Goal: Submit feedback/report problem: Provide input to the site owners about the experience or issues

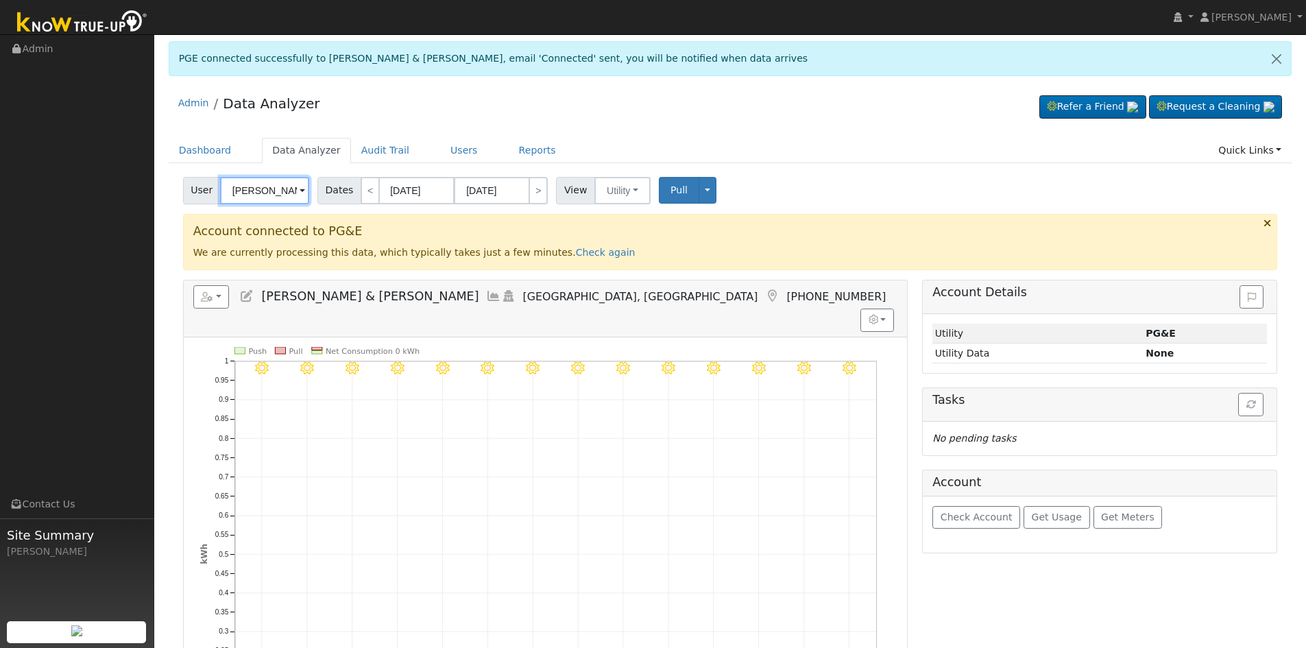
click at [255, 198] on input "[PERSON_NAME] & [PERSON_NAME]" at bounding box center [264, 190] width 89 height 27
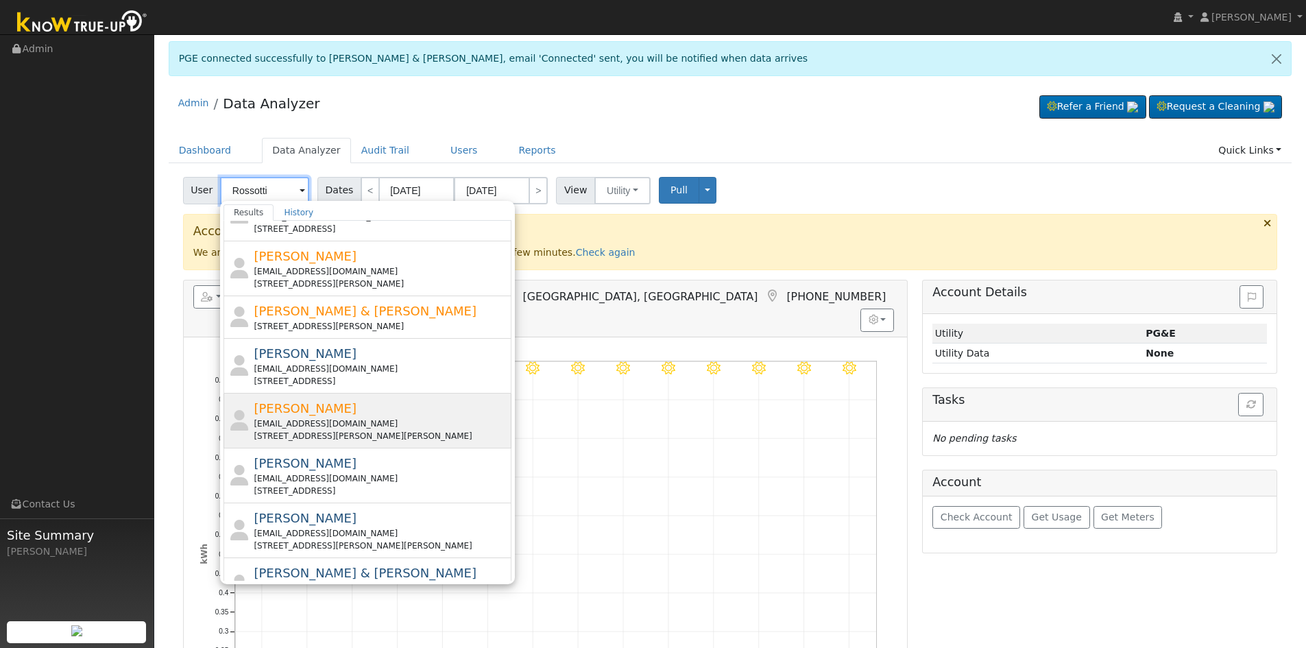
scroll to position [459, 0]
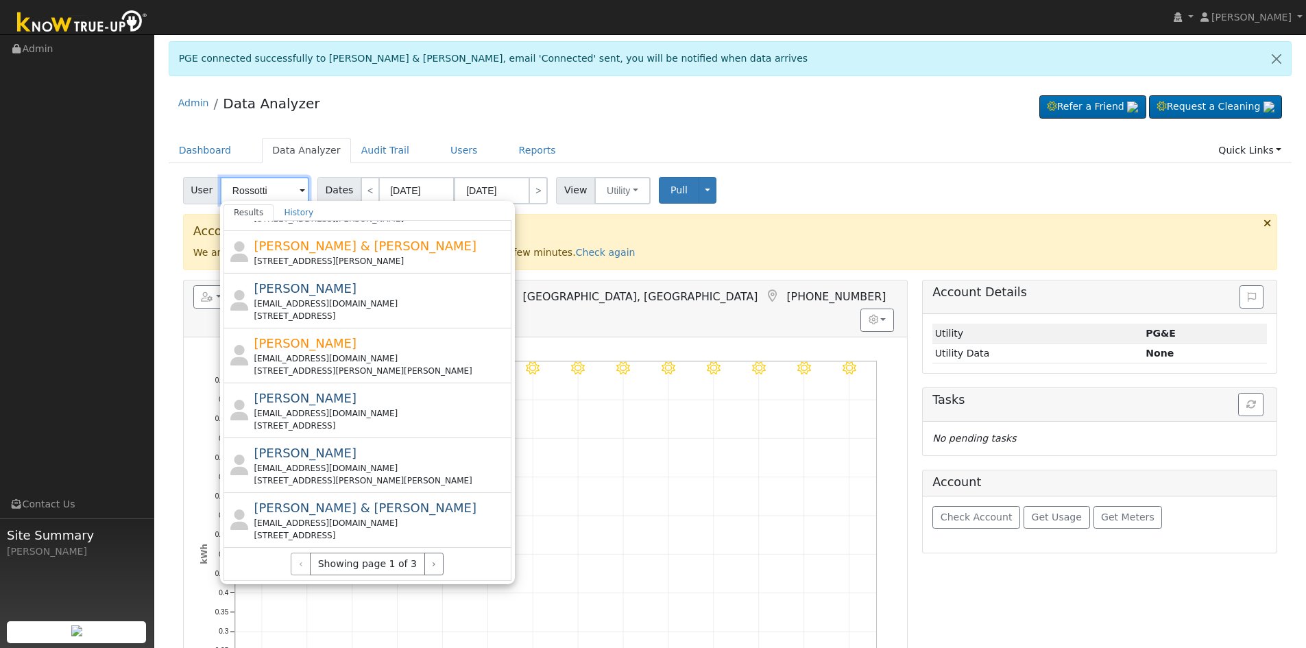
click at [233, 189] on input "Rossotti" at bounding box center [264, 190] width 89 height 27
click at [228, 189] on input "Rossotti" at bounding box center [264, 190] width 89 height 27
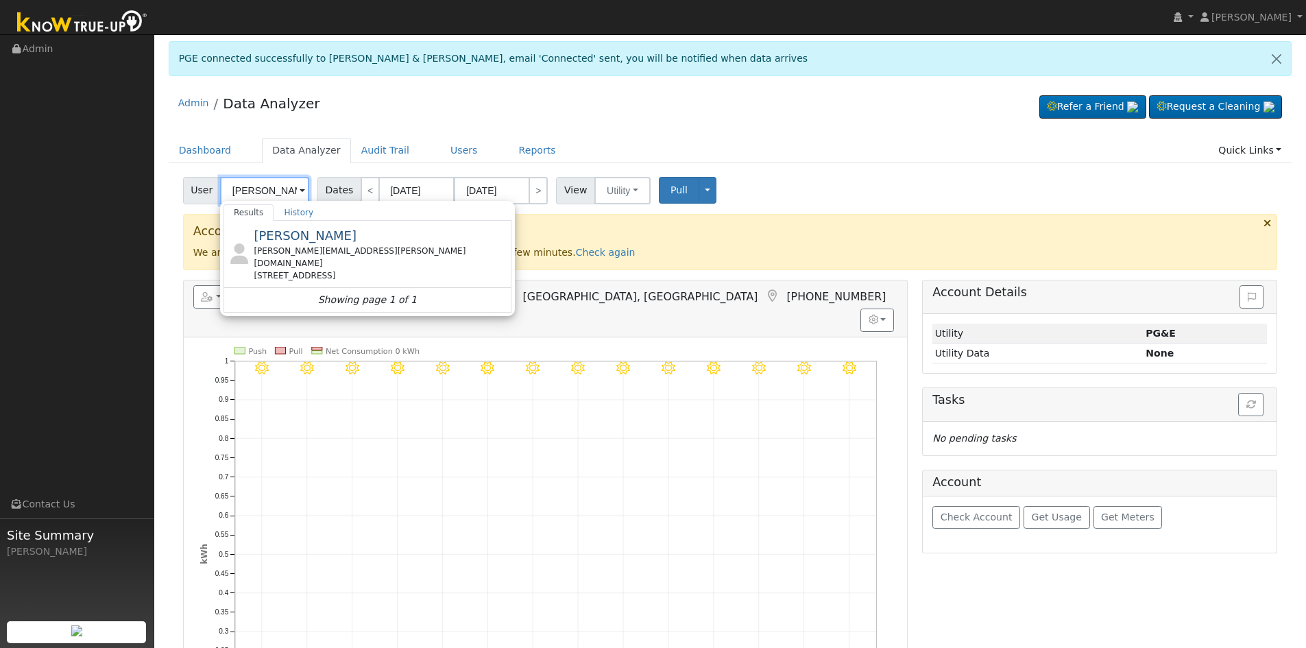
type input "Steve Rossotti"
click at [366, 252] on div "steve.rossotti@yahoo.com" at bounding box center [381, 257] width 254 height 25
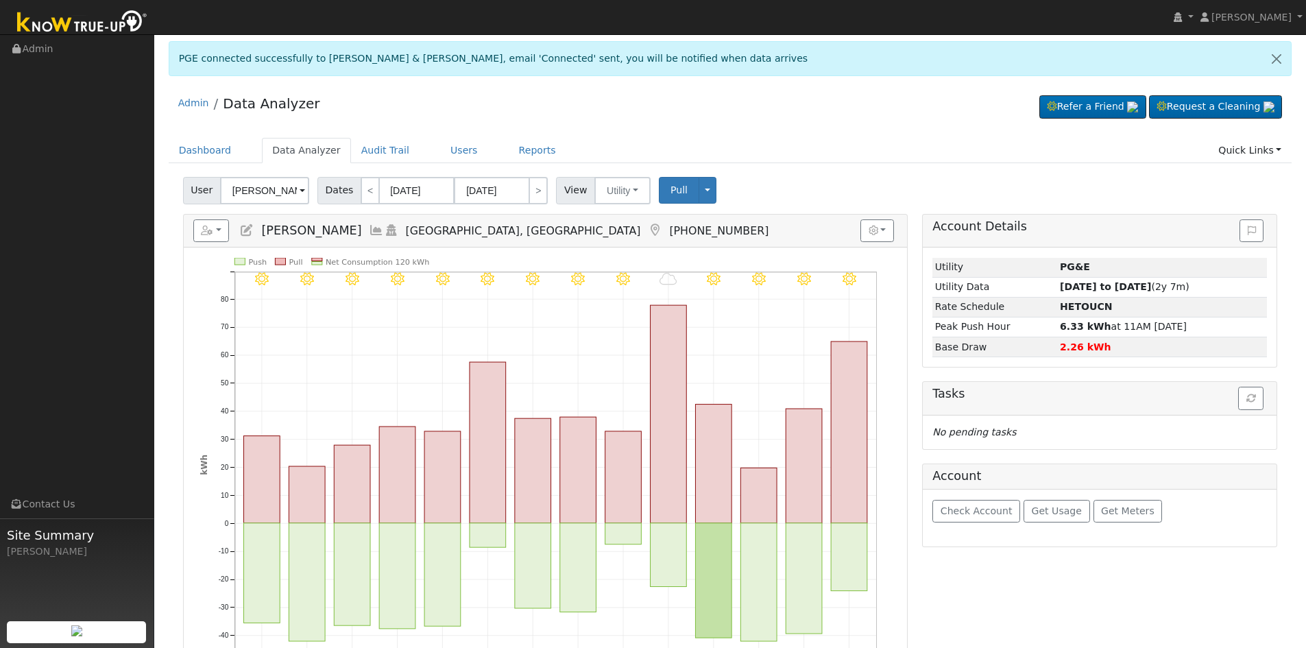
click at [248, 231] on icon at bounding box center [246, 230] width 15 height 12
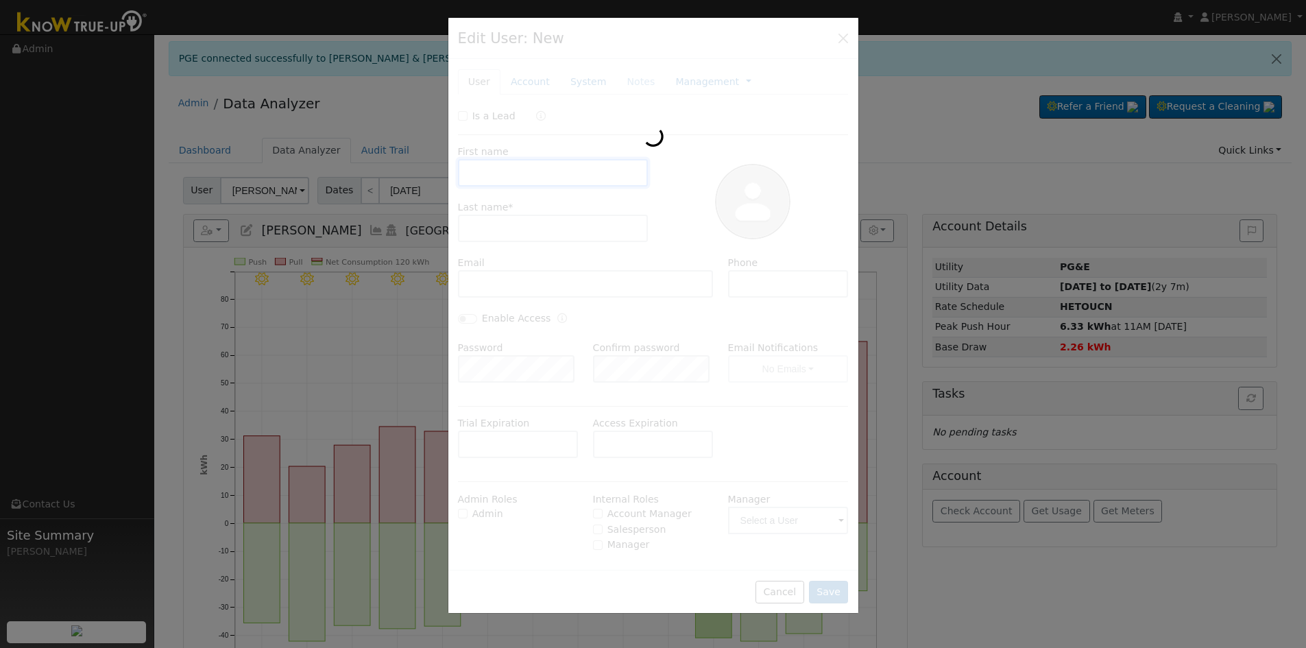
type input "Steve"
type input "Rossotti"
type input "steve.rossotti@yahoo.com"
type input "559-930-0226"
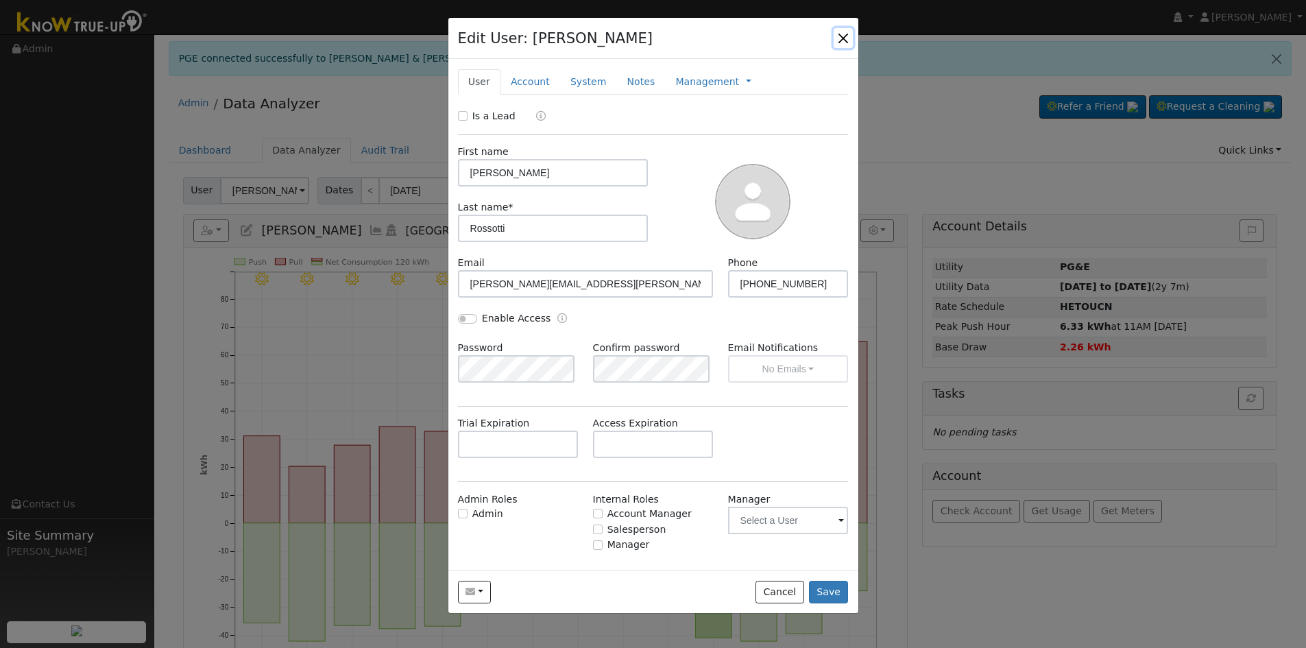
click at [846, 36] on button "button" at bounding box center [843, 37] width 19 height 19
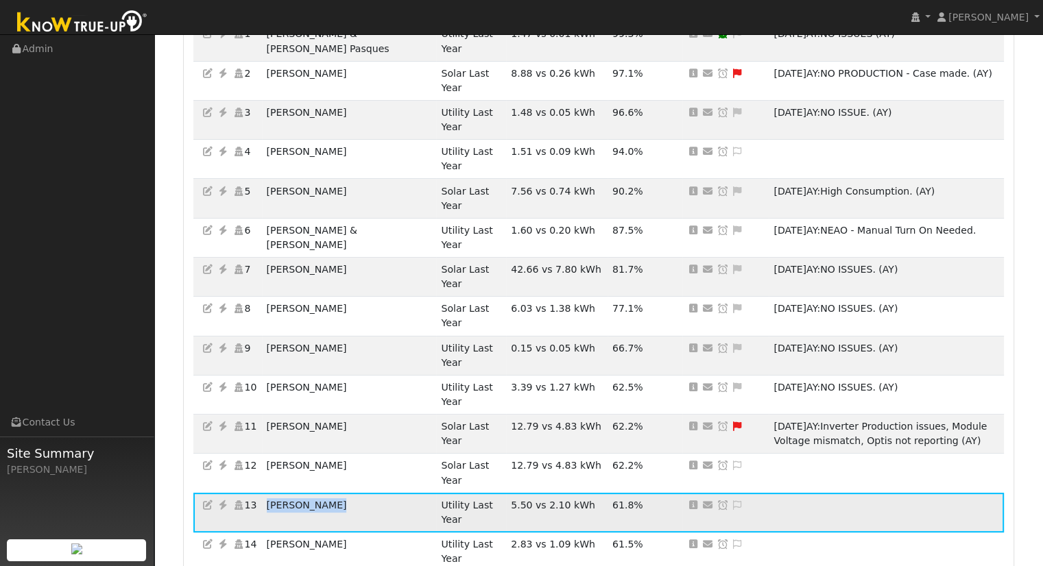
scroll to position [274, 0]
click at [224, 500] on link at bounding box center [221, 505] width 16 height 11
click at [223, 501] on icon at bounding box center [223, 506] width 12 height 10
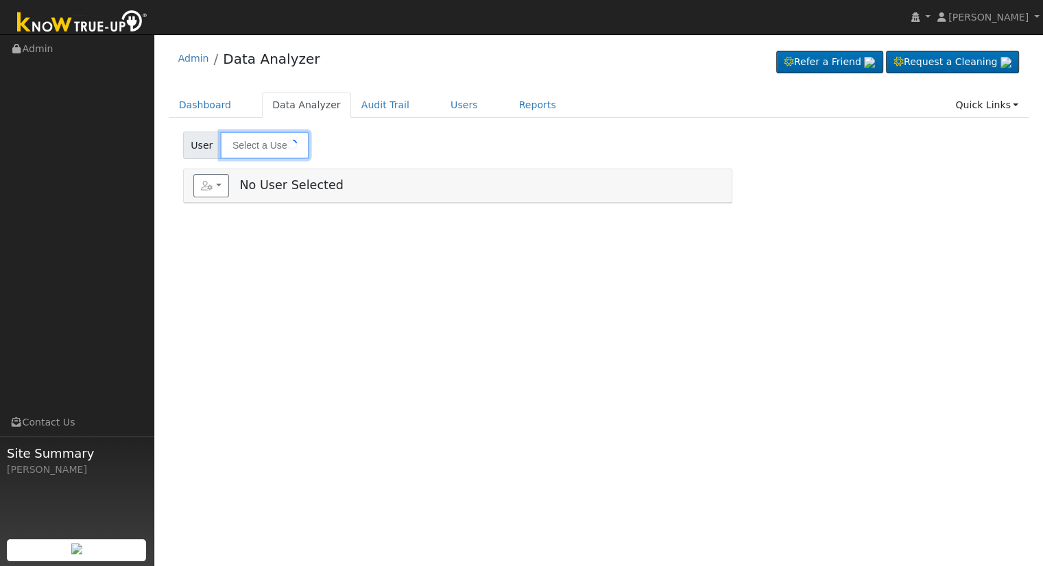
type input "[PERSON_NAME]"
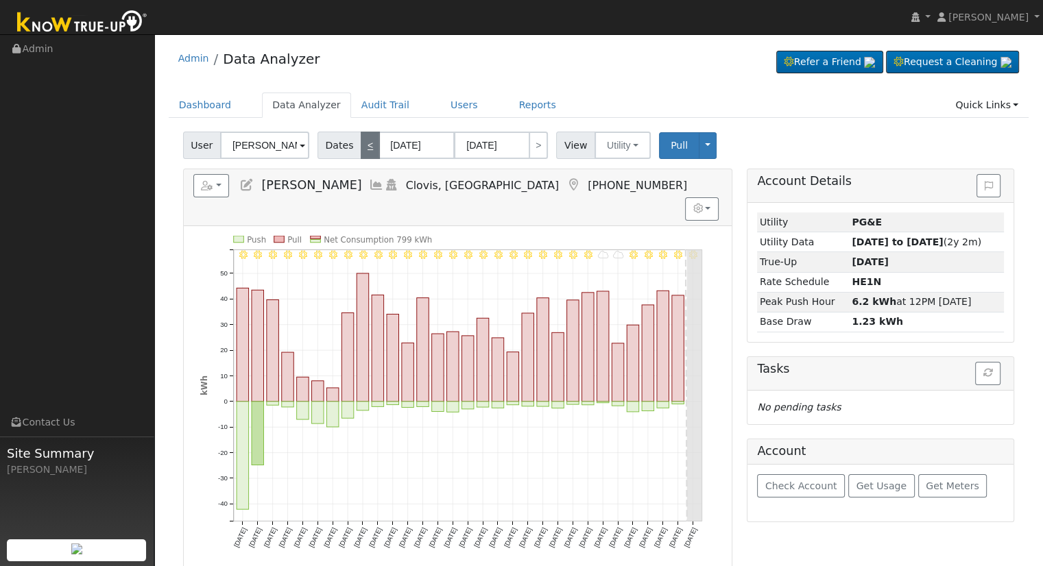
click at [363, 152] on link "<" at bounding box center [370, 145] width 19 height 27
type input "07/25/2025"
type input "08/24/2025"
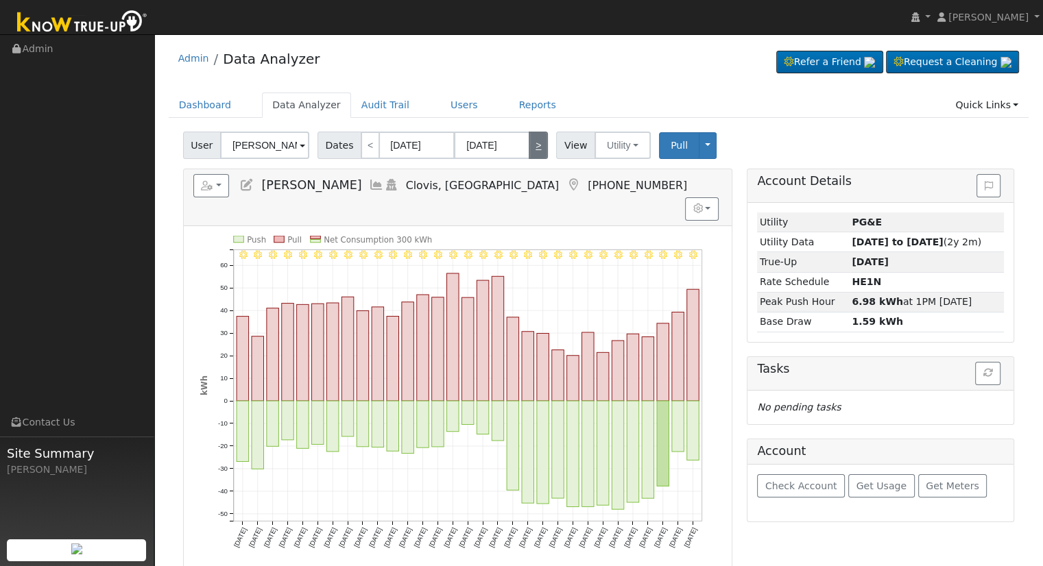
click at [535, 149] on link ">" at bounding box center [538, 145] width 19 height 27
type input "[DATE]"
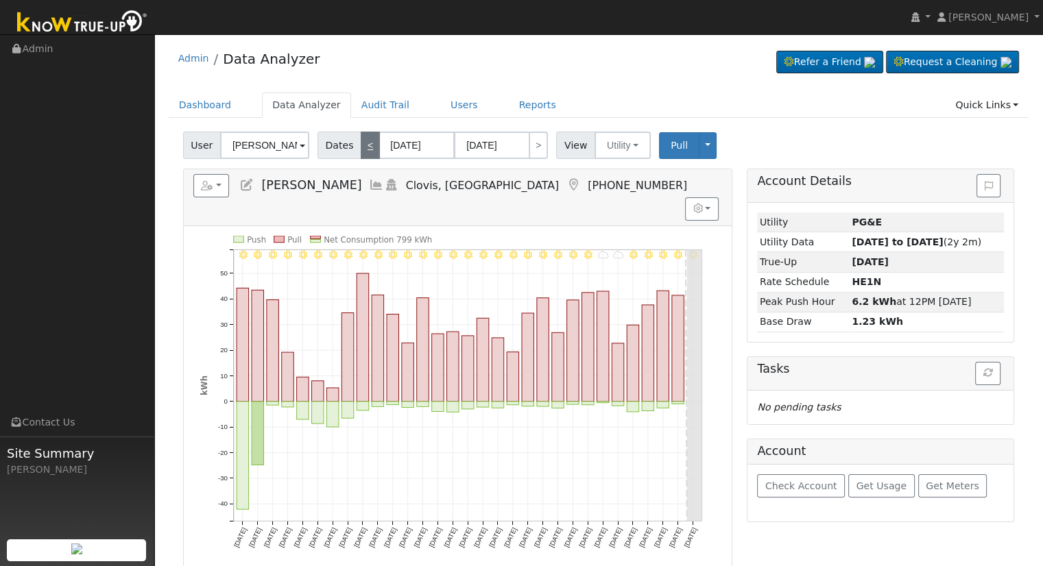
click at [363, 143] on link "<" at bounding box center [370, 145] width 19 height 27
type input "07/25/2025"
type input "08/24/2025"
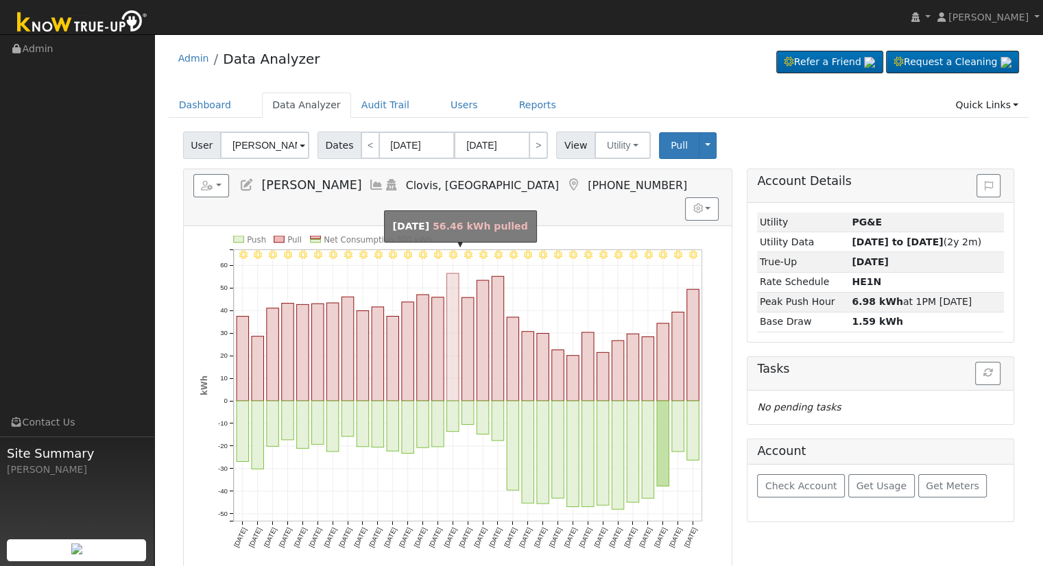
click at [451, 326] on rect "onclick=""" at bounding box center [452, 338] width 12 height 128
type input "08/08/2025"
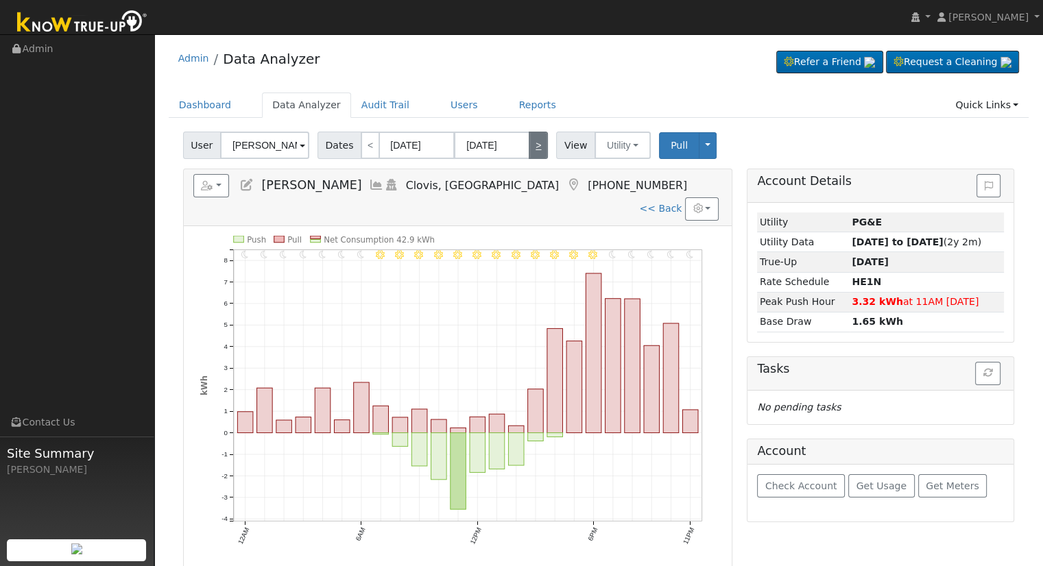
click at [529, 149] on link ">" at bounding box center [538, 145] width 19 height 27
type input "08/09/2025"
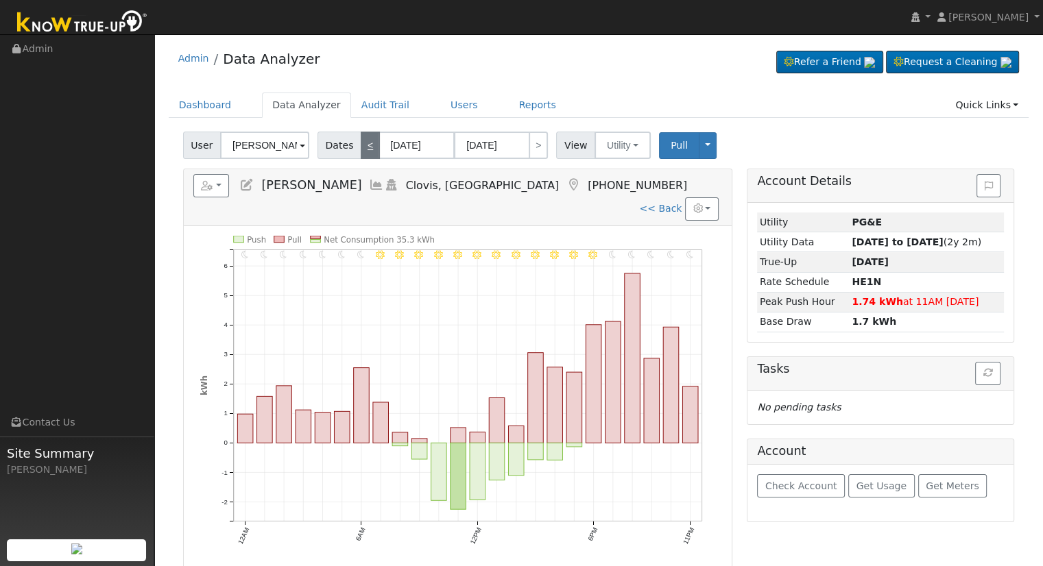
click at [362, 149] on link "<" at bounding box center [370, 145] width 19 height 27
type input "08/08/2025"
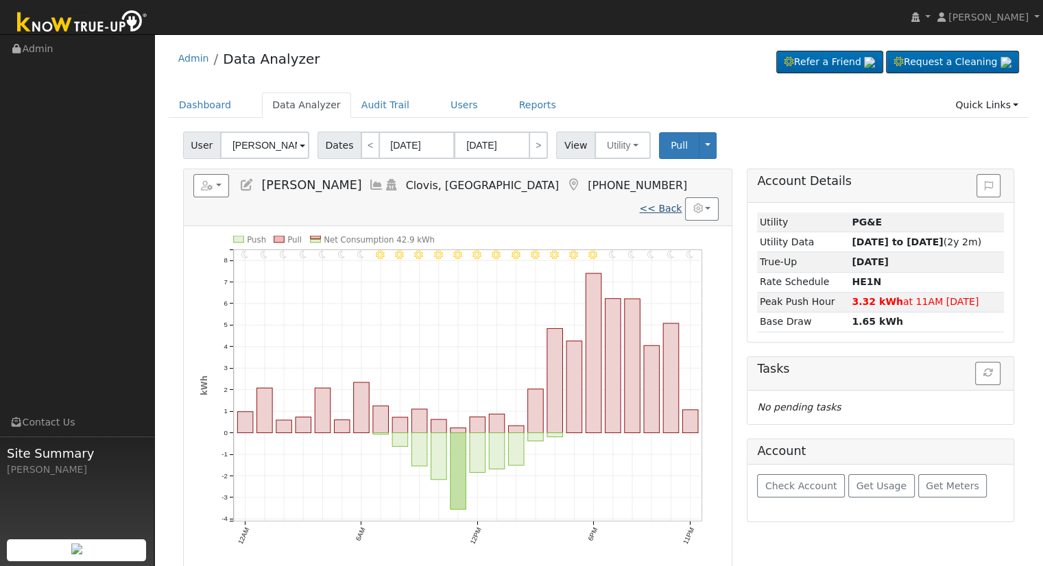
click at [664, 203] on link "<< Back" at bounding box center [660, 208] width 43 height 11
type input "07/25/2025"
type input "08/24/2025"
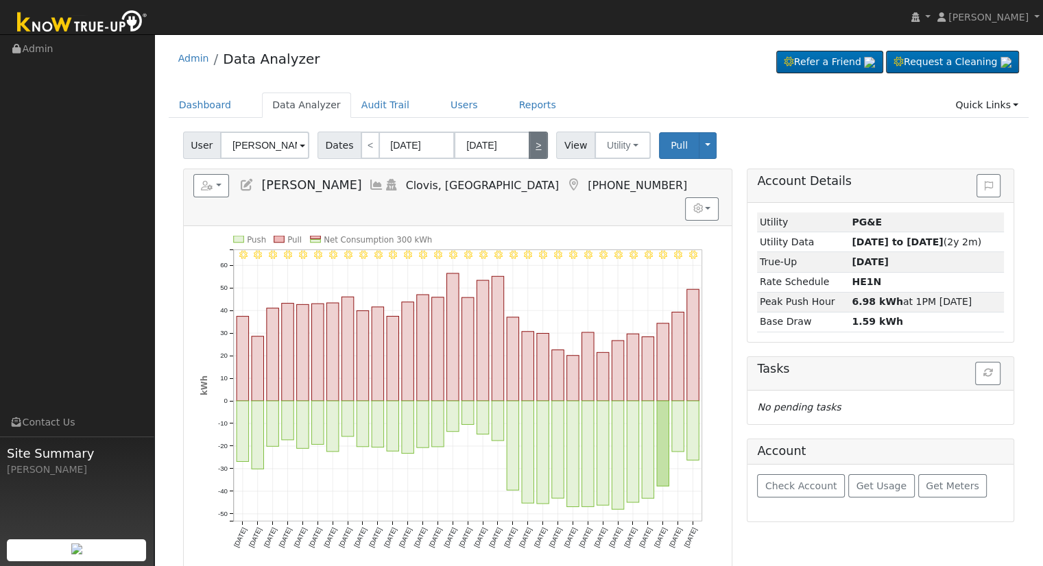
click at [529, 147] on link ">" at bounding box center [538, 145] width 19 height 27
type input "08/25/2025"
type input "[DATE]"
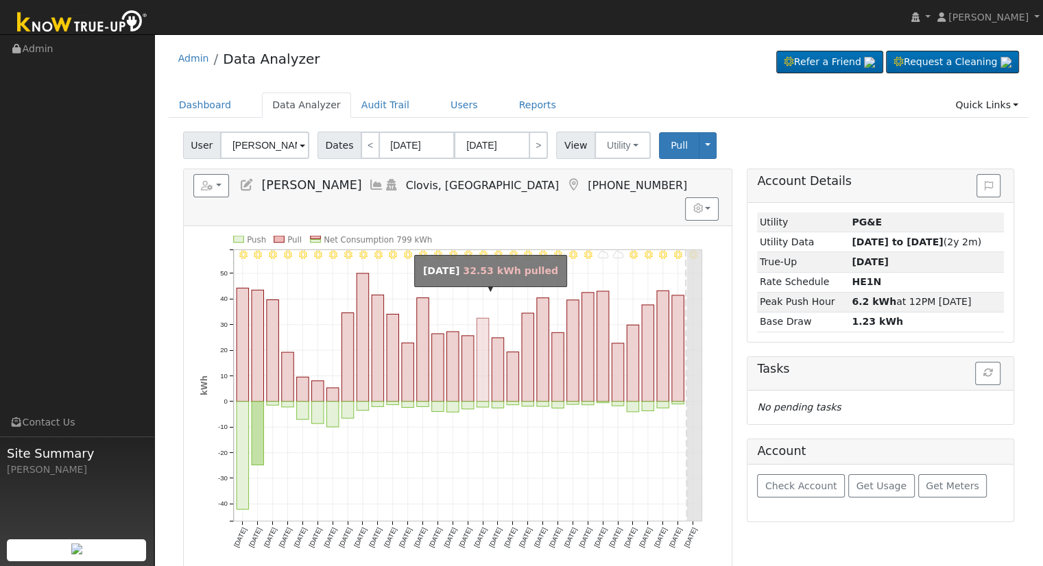
click at [480, 366] on rect "onclick=""" at bounding box center [483, 360] width 12 height 84
type input "09/10/2025"
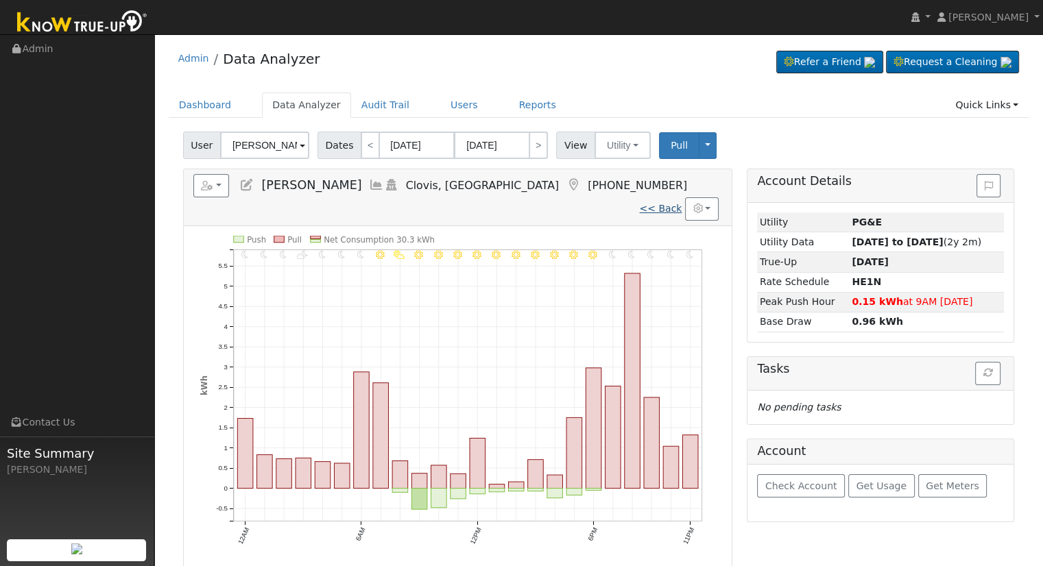
click at [658, 203] on link "<< Back" at bounding box center [660, 208] width 43 height 11
type input "08/25/2025"
type input "[DATE]"
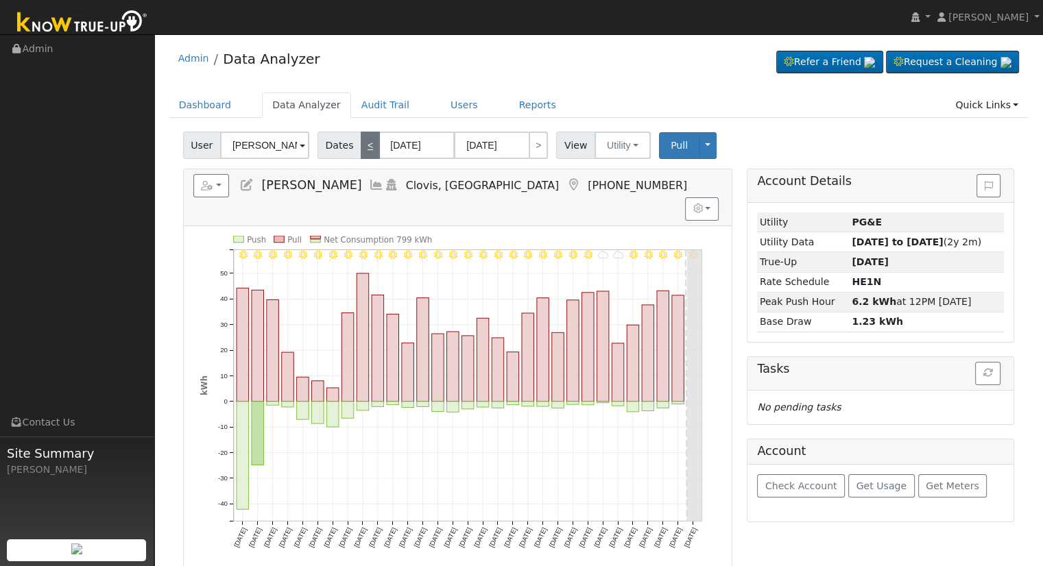
click at [366, 145] on link "<" at bounding box center [370, 145] width 19 height 27
type input "07/25/2025"
type input "08/24/2025"
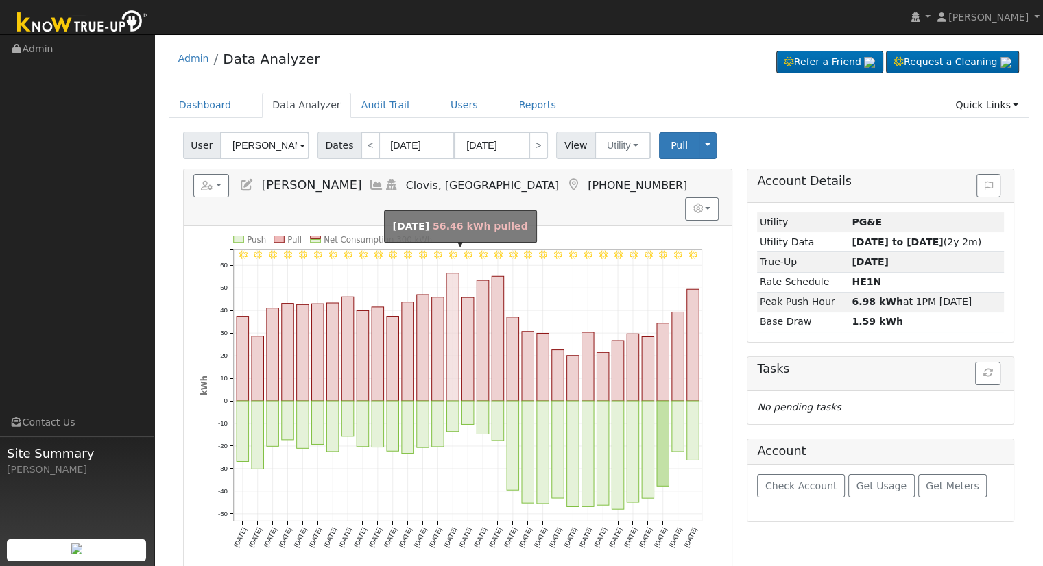
click at [451, 371] on rect "onclick=""" at bounding box center [452, 338] width 12 height 128
type input "08/08/2025"
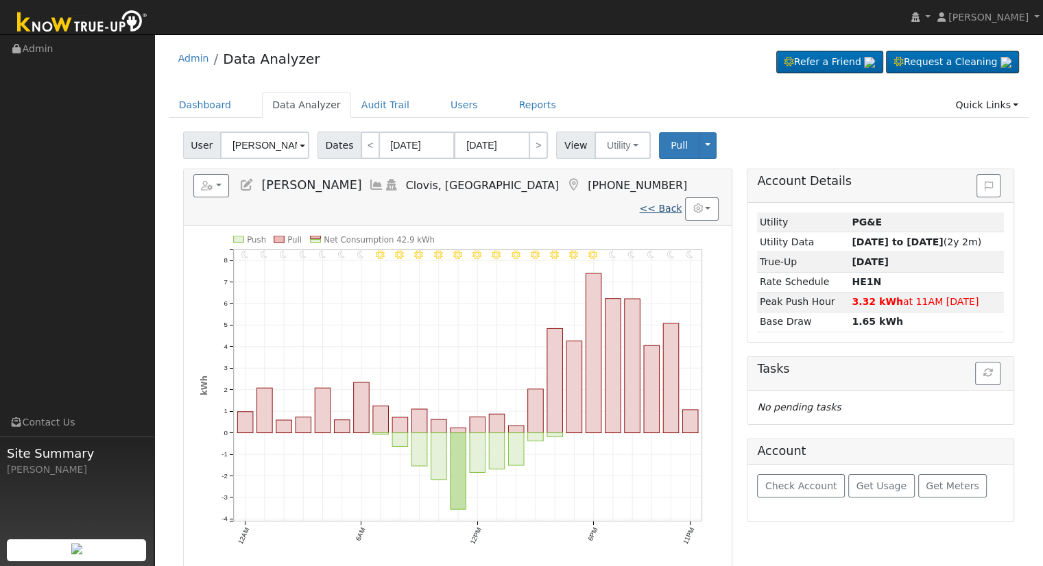
click at [658, 203] on link "<< Back" at bounding box center [660, 208] width 43 height 11
type input "07/25/2025"
type input "08/24/2025"
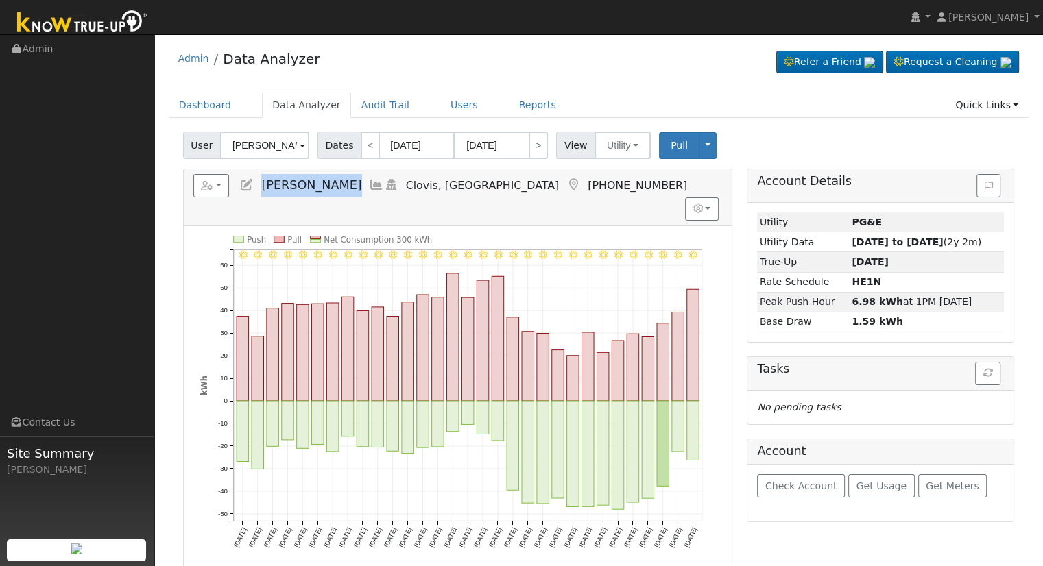
drag, startPoint x: 256, startPoint y: 185, endPoint x: 342, endPoint y: 190, distance: 85.9
click at [342, 190] on h5 "Reports Scenario Health Check Energy Audit Account Timeline User Audit Trail In…" at bounding box center [457, 185] width 529 height 23
copy span "[PERSON_NAME]"
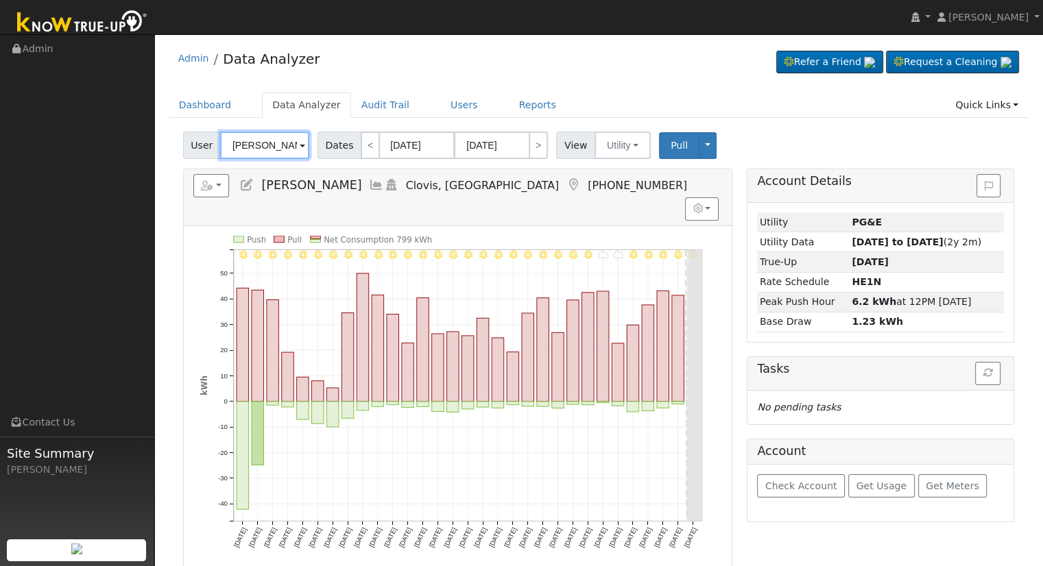
click at [277, 150] on input "[PERSON_NAME]" at bounding box center [264, 145] width 89 height 27
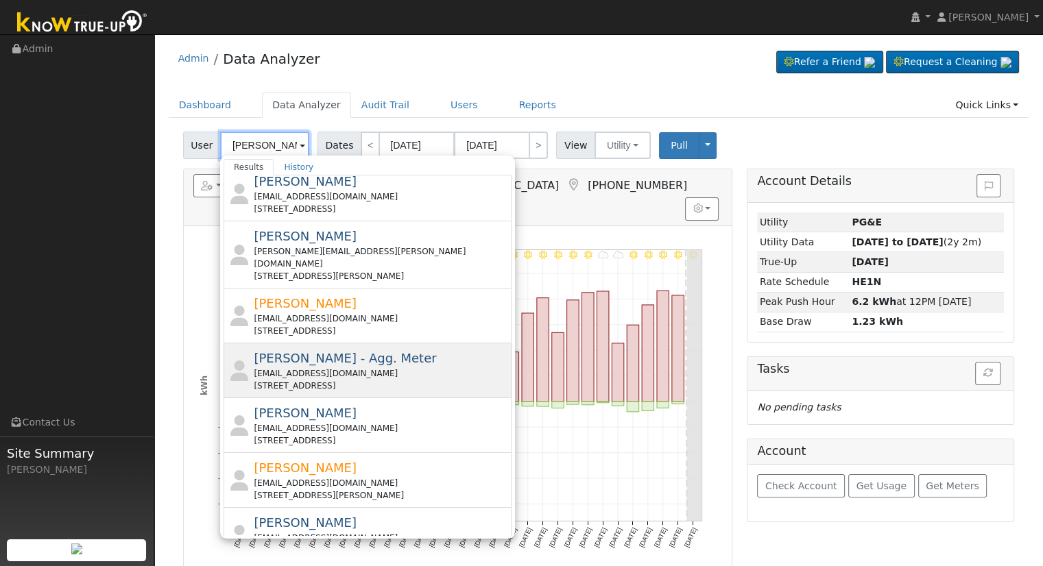
scroll to position [343, 0]
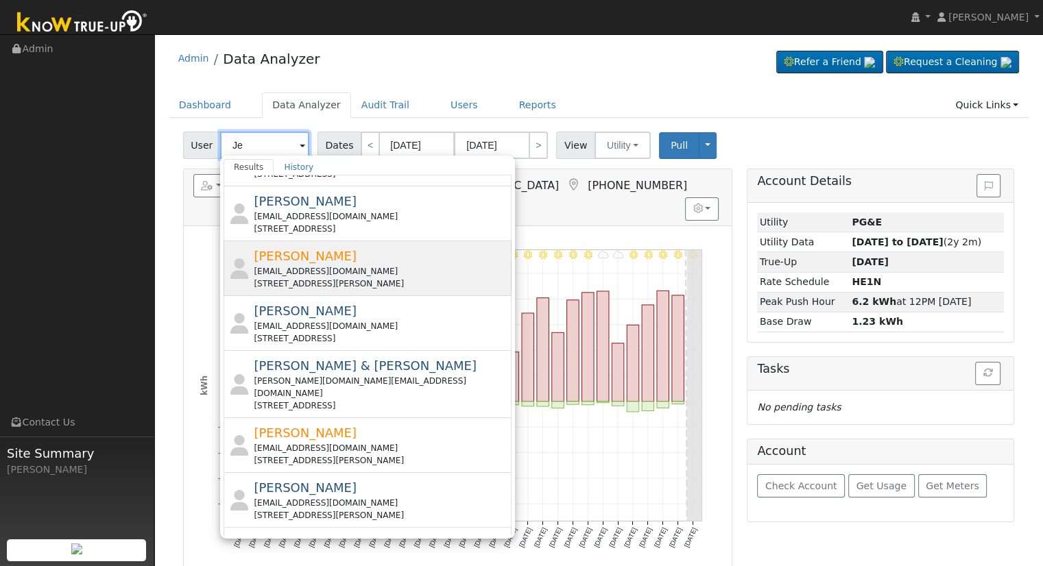
type input "J"
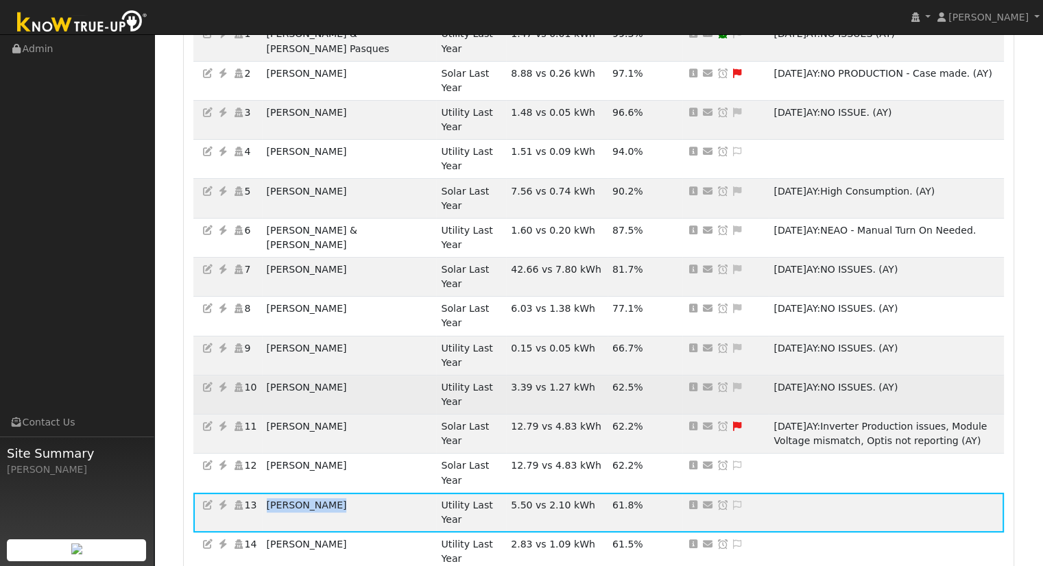
scroll to position [274, 0]
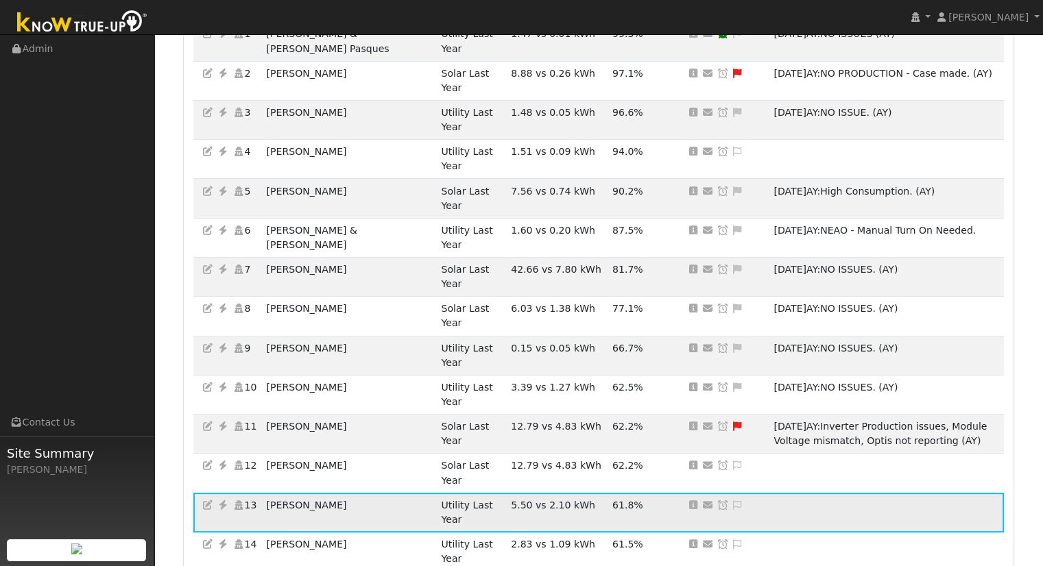
click at [731, 501] on icon at bounding box center [737, 506] width 12 height 10
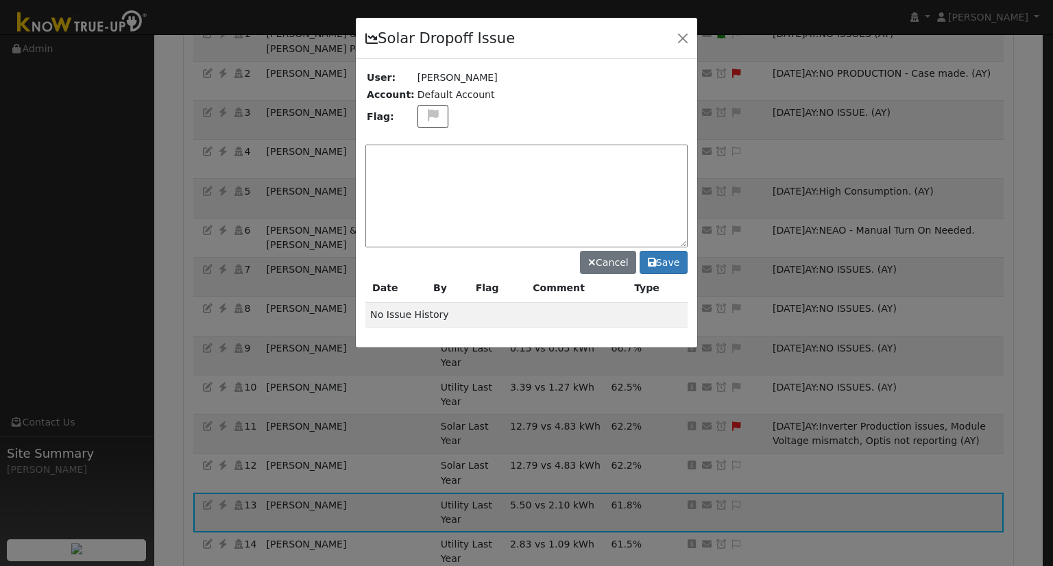
click at [558, 180] on textarea at bounding box center [527, 196] width 322 height 103
type textarea "High Consumption (AY)"
click at [651, 261] on icon at bounding box center [652, 263] width 8 height 10
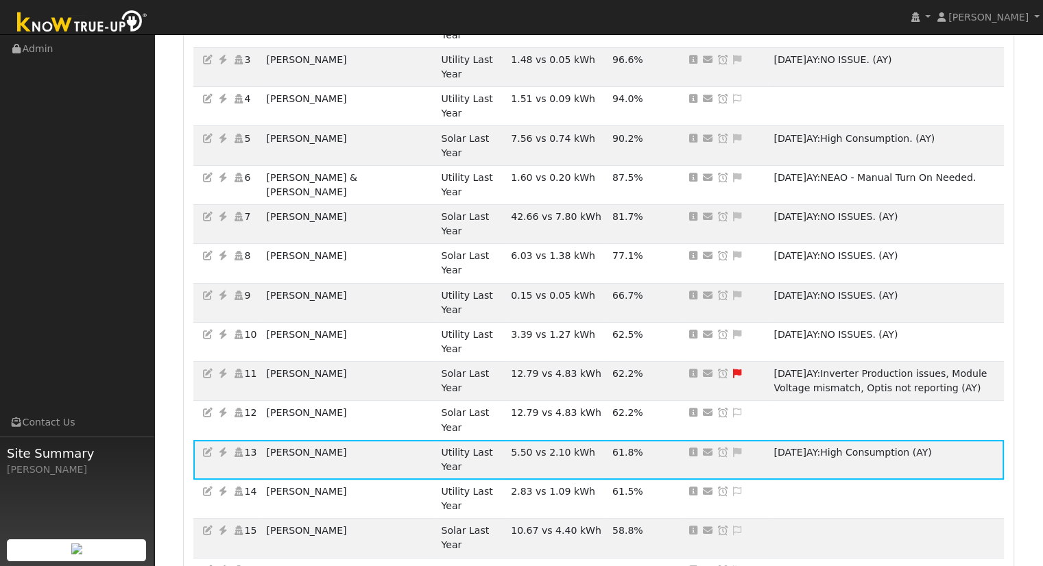
scroll to position [480, 0]
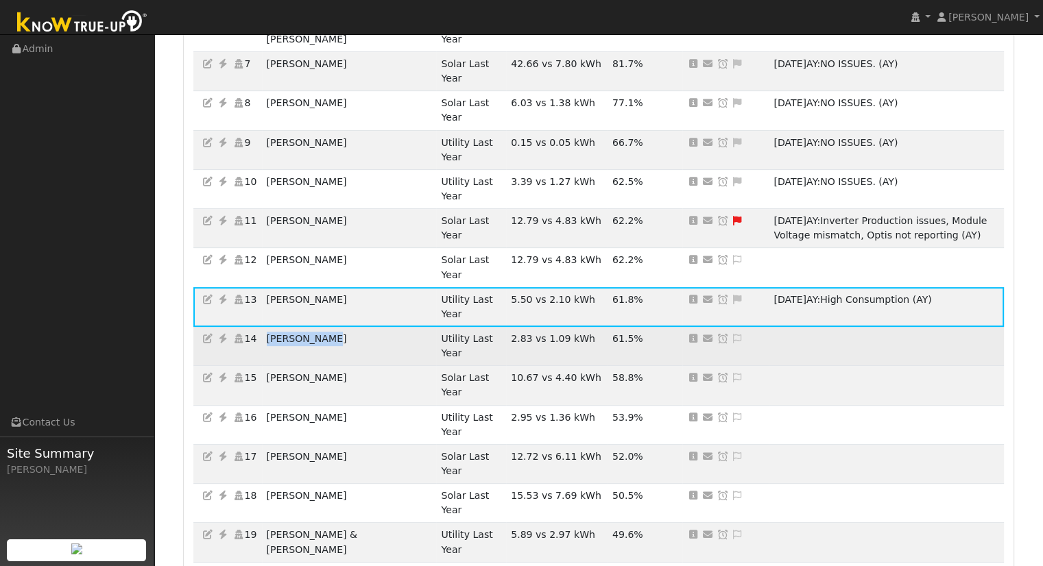
drag, startPoint x: 348, startPoint y: 163, endPoint x: 273, endPoint y: 162, distance: 75.4
click at [273, 327] on td "[PERSON_NAME]" at bounding box center [349, 346] width 175 height 39
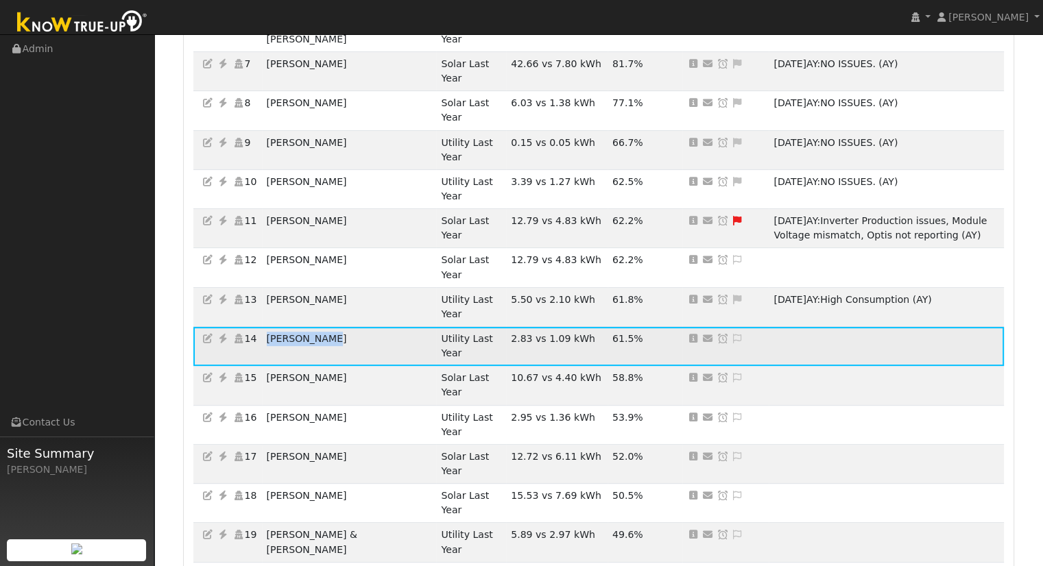
copy td "[PERSON_NAME]"
click at [731, 334] on icon at bounding box center [737, 339] width 12 height 10
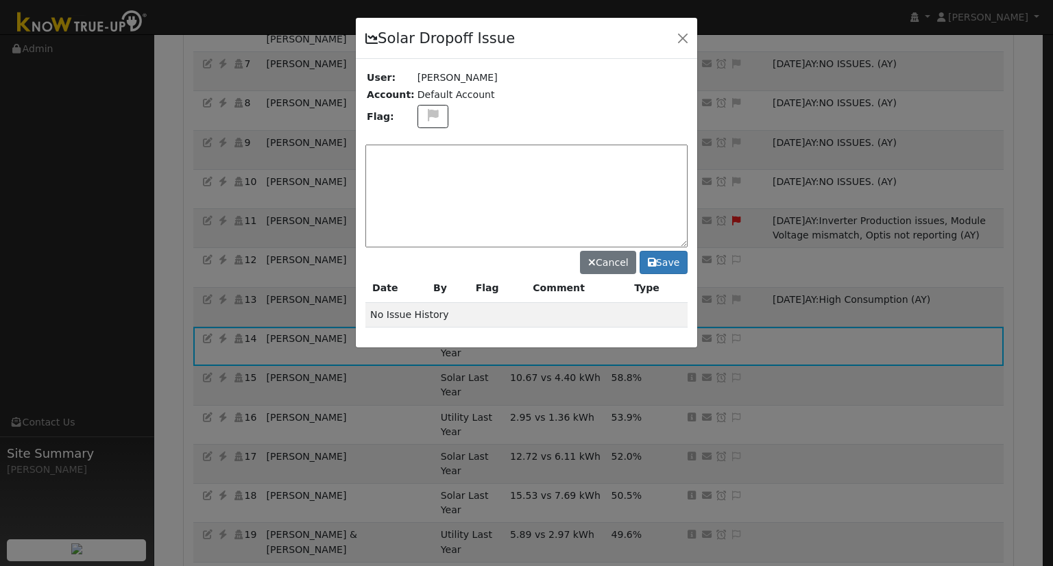
click at [512, 135] on div "Solar Dropoff Issue User: [PERSON_NAME] Account: Default Account Flag: Cancel S…" at bounding box center [526, 182] width 343 height 331
click at [521, 158] on textarea at bounding box center [527, 196] width 322 height 103
type textarea "N"
type textarea "Has not PTO'd yet"
click at [651, 259] on icon at bounding box center [652, 263] width 8 height 10
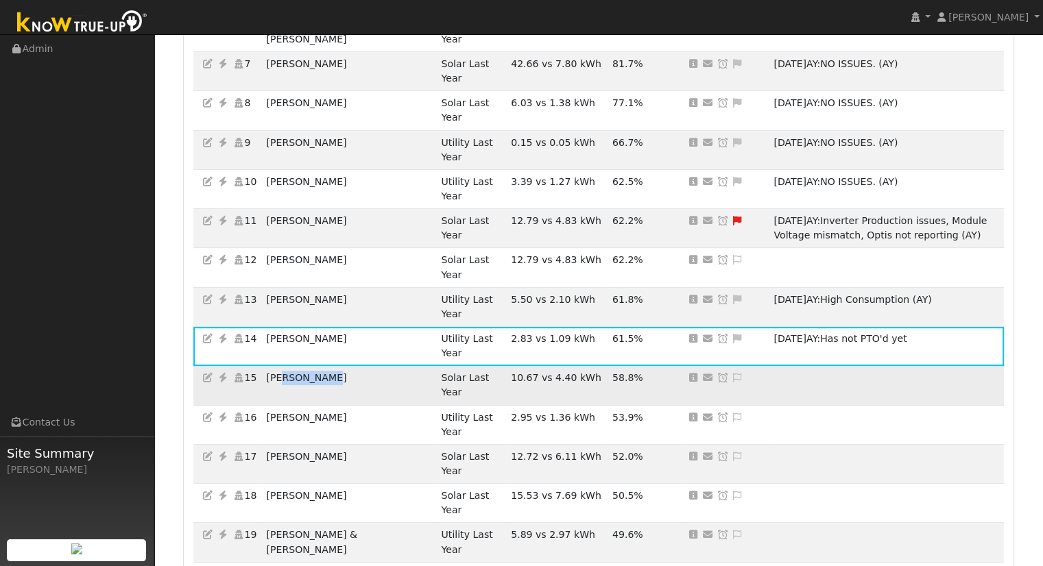
drag, startPoint x: 346, startPoint y: 193, endPoint x: 288, endPoint y: 189, distance: 57.7
click at [288, 366] on td "[PERSON_NAME]" at bounding box center [349, 385] width 175 height 39
